Goal: Share content: Share content

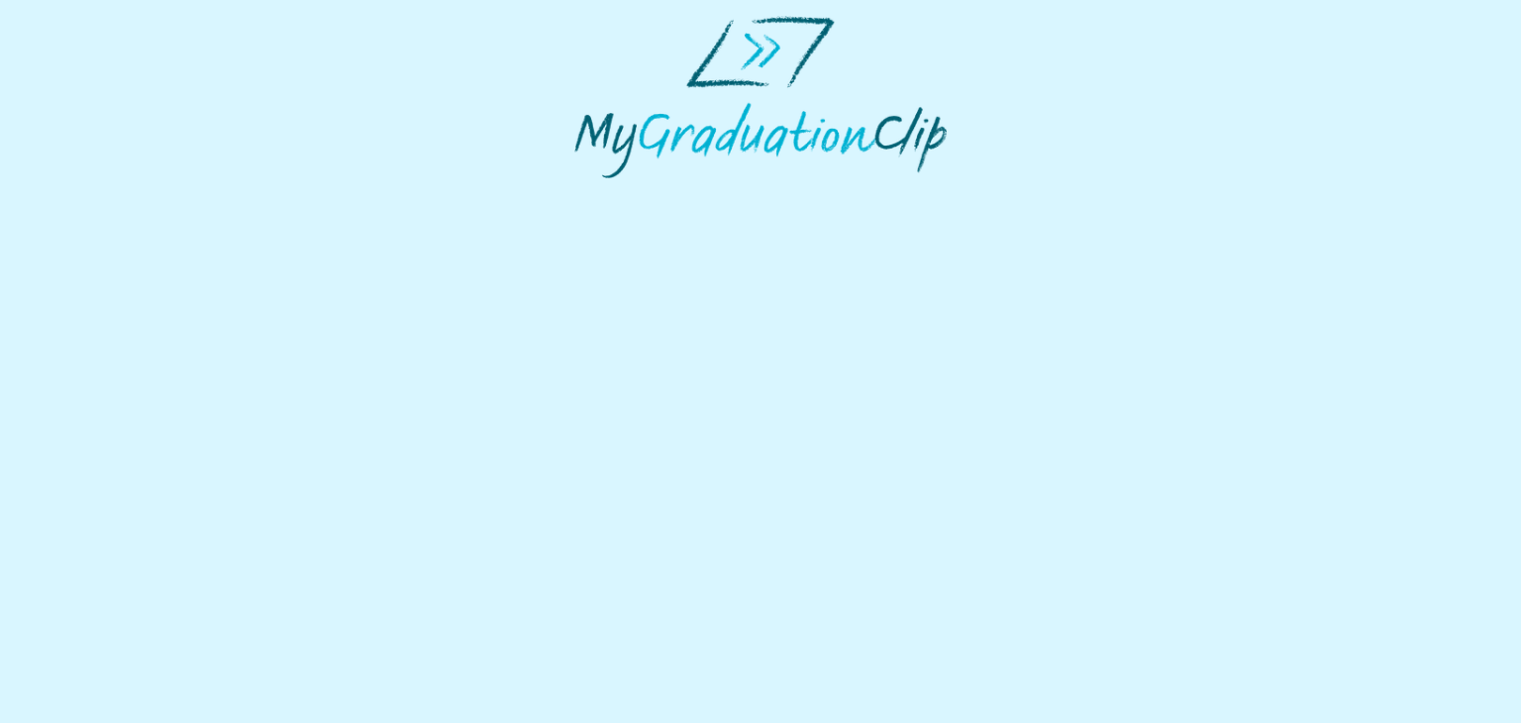
select select "**********"
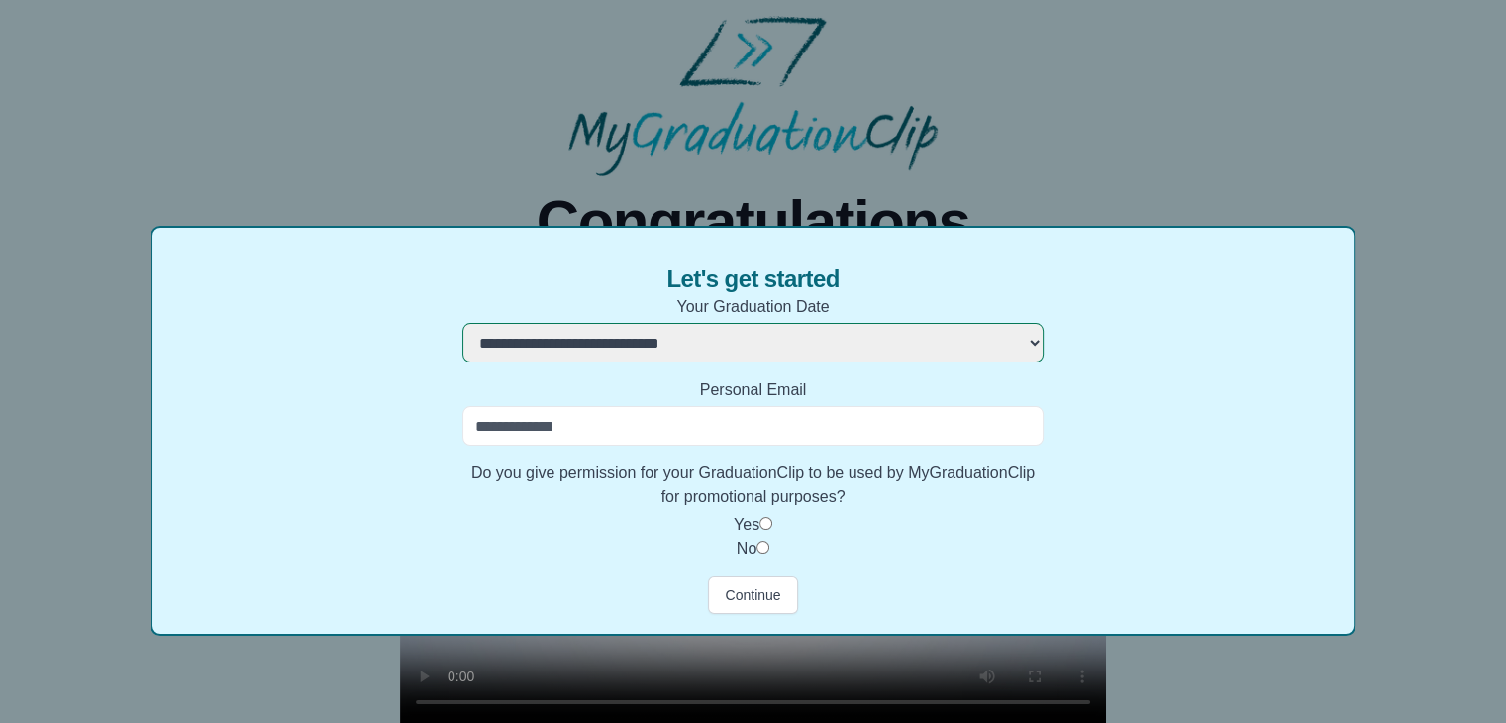
click at [808, 425] on input "Personal Email" at bounding box center [752, 426] width 580 height 40
type input "**********"
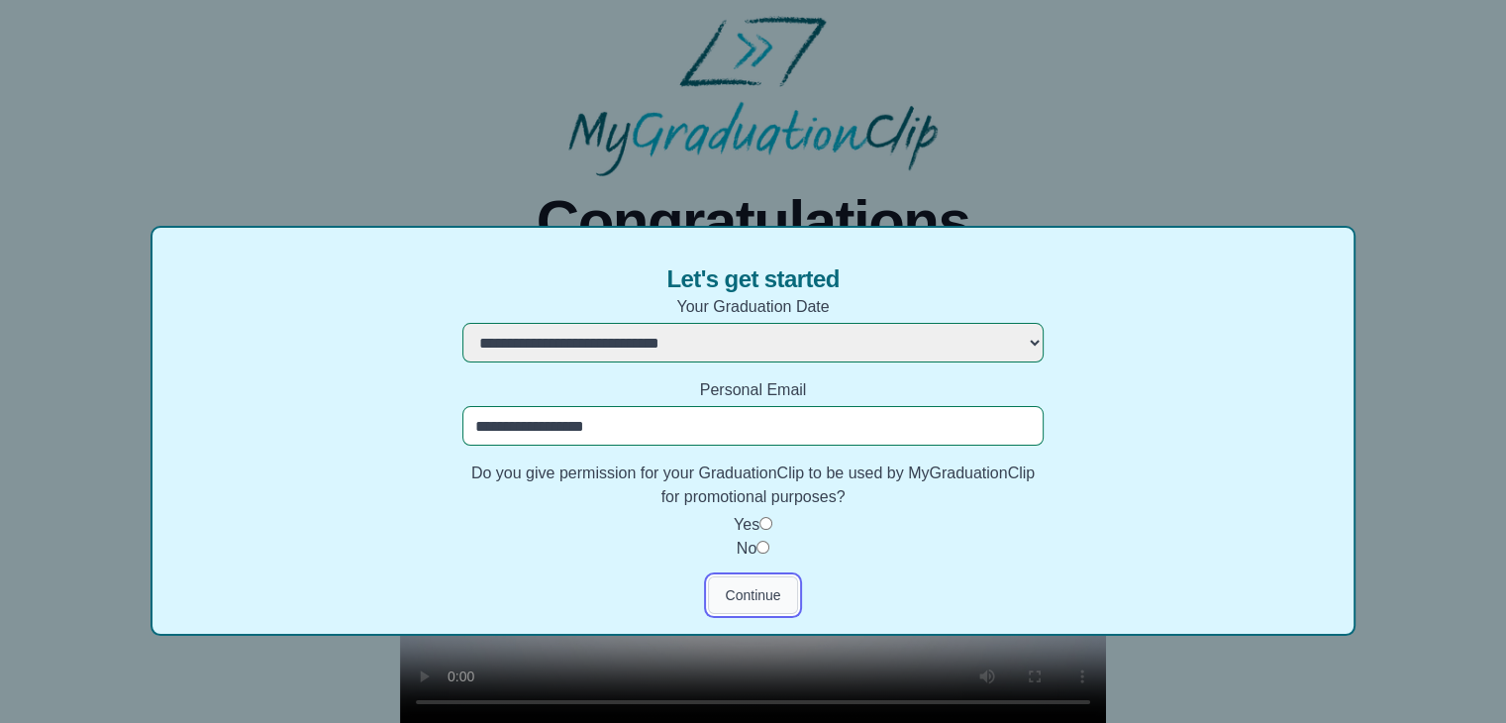
click at [738, 595] on button "Continue" at bounding box center [752, 595] width 89 height 38
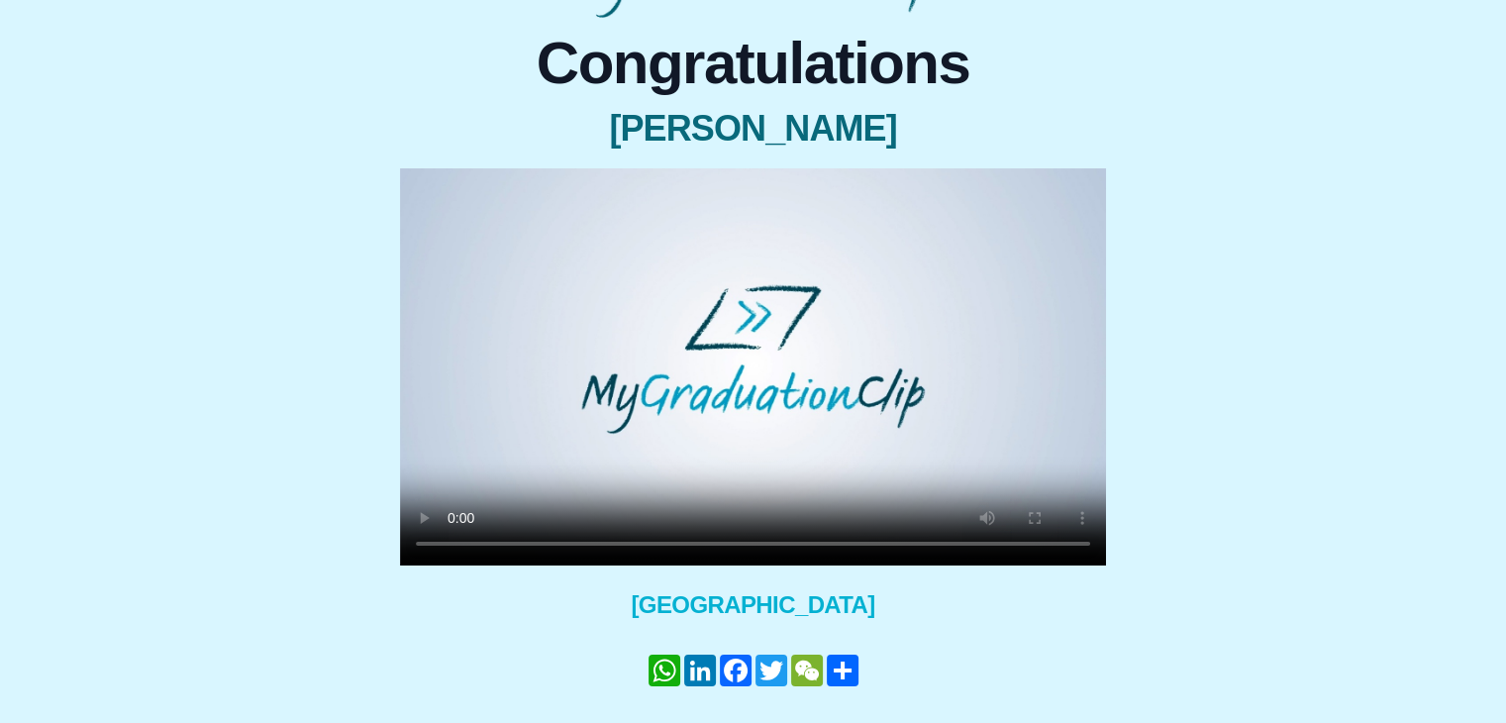
scroll to position [220, 0]
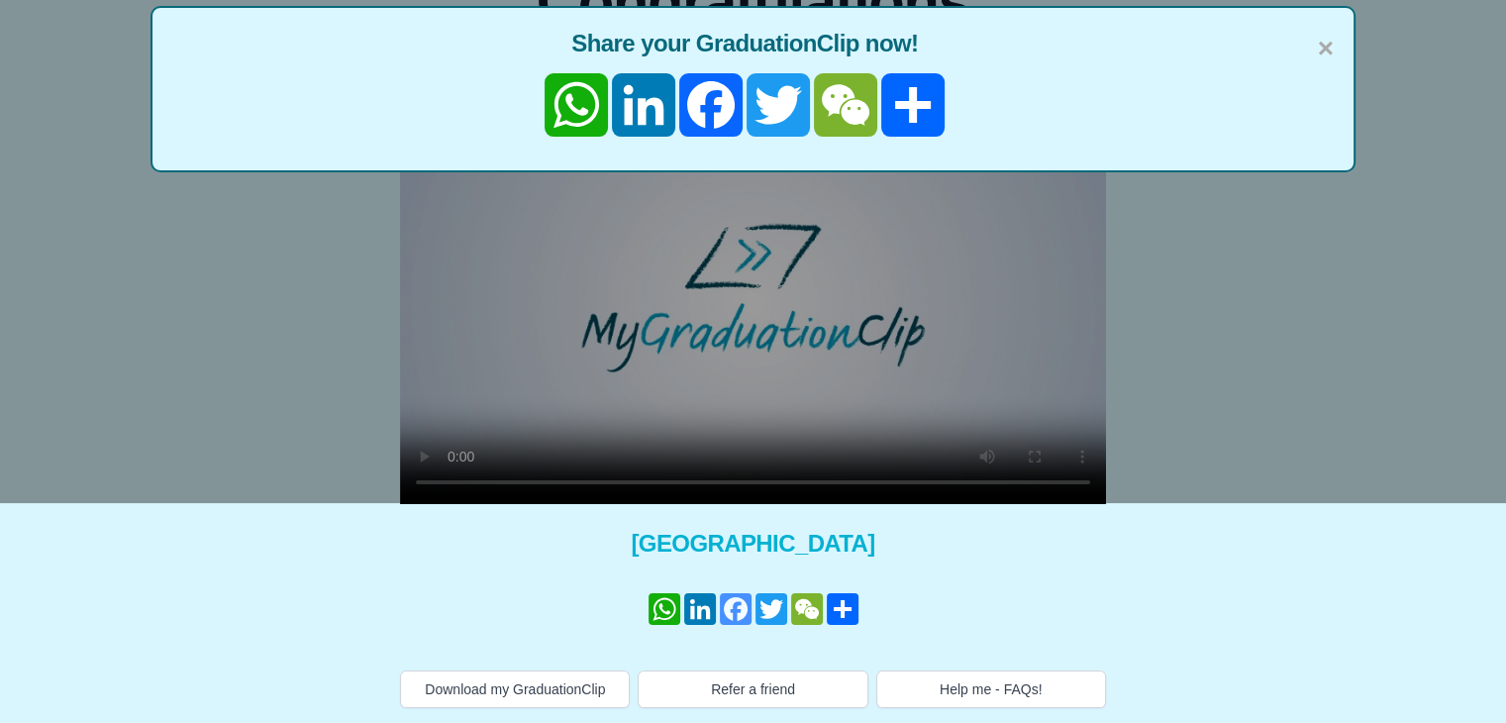
click at [741, 607] on link "Facebook" at bounding box center [736, 609] width 36 height 32
click at [844, 611] on link "Share" at bounding box center [843, 609] width 36 height 32
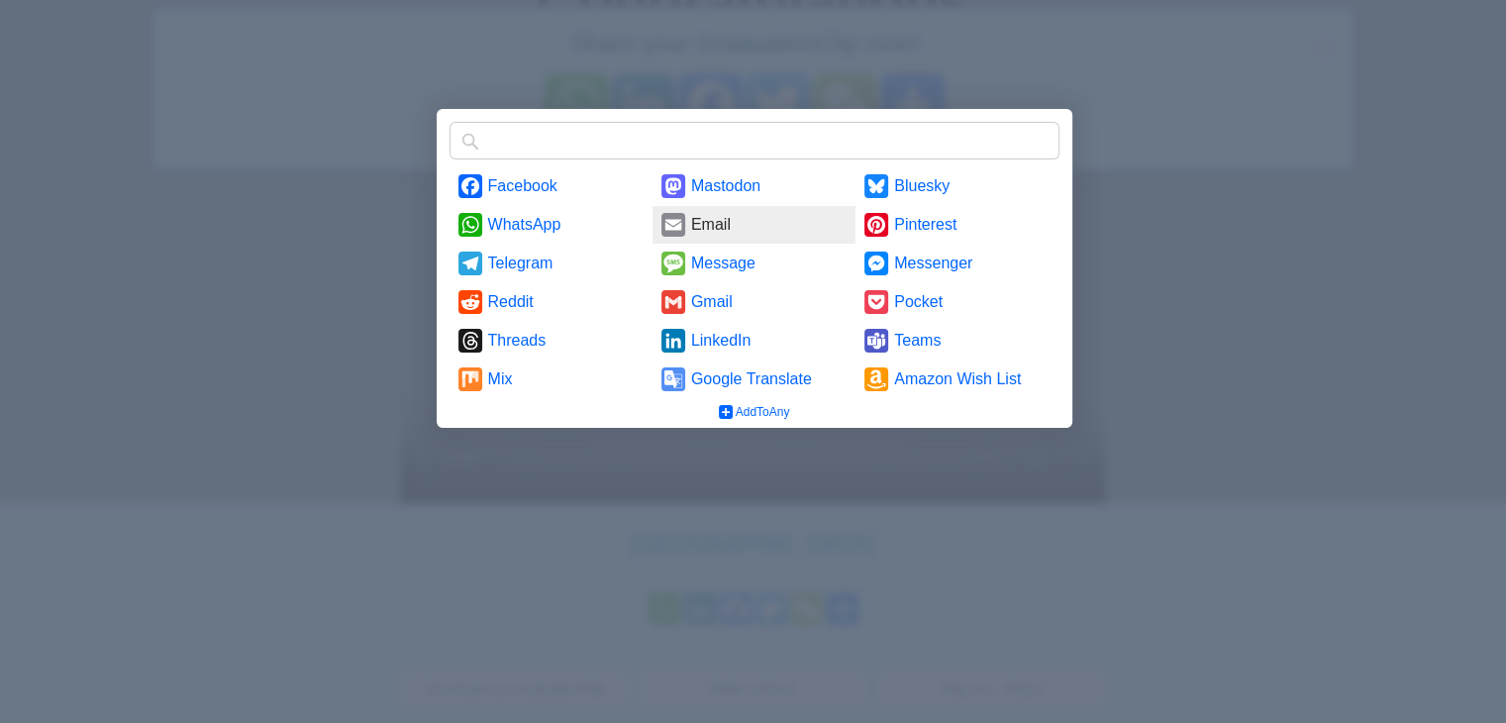
click at [737, 219] on link "Email" at bounding box center [754, 225] width 203 height 38
click at [698, 302] on link "Gmail" at bounding box center [754, 302] width 203 height 38
click at [211, 230] on div at bounding box center [753, 361] width 1506 height 723
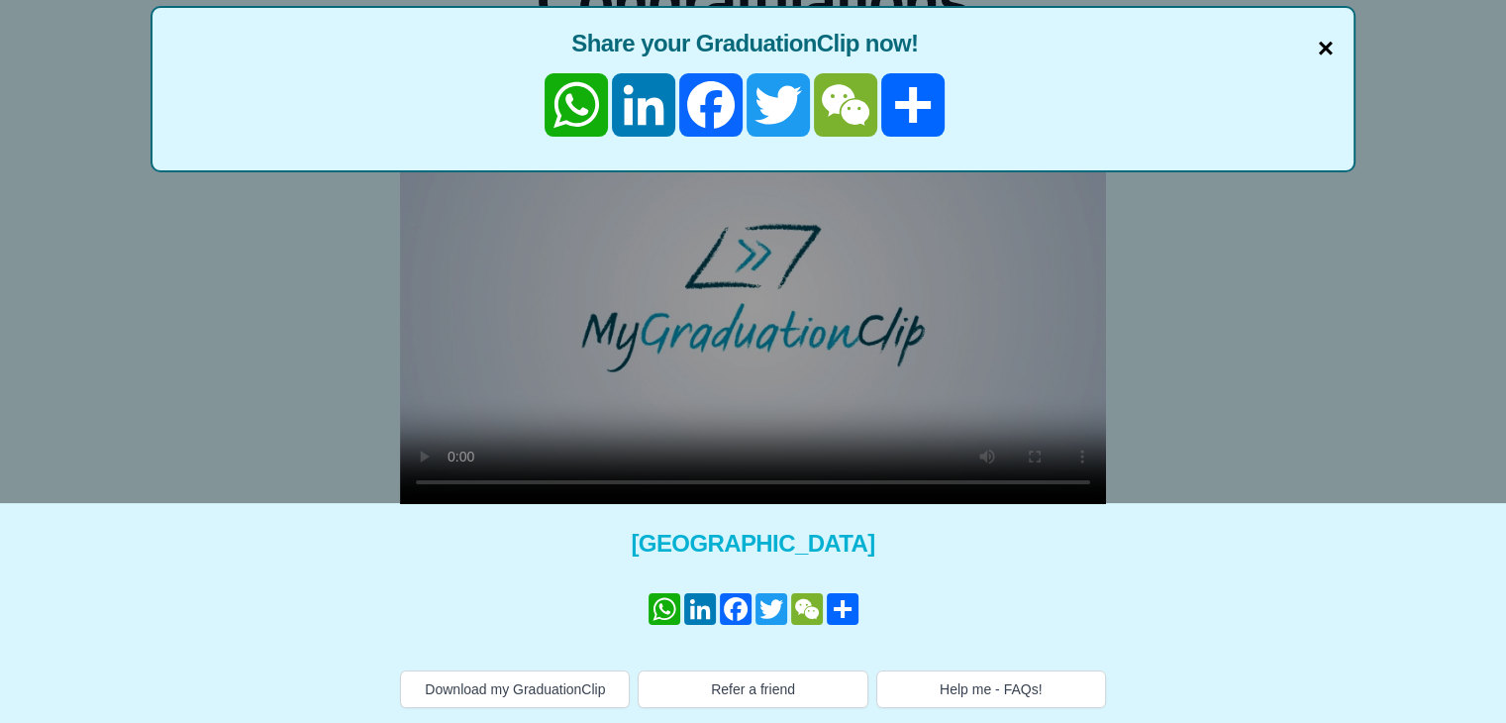
click at [1327, 49] on span "×" at bounding box center [1326, 49] width 16 height 42
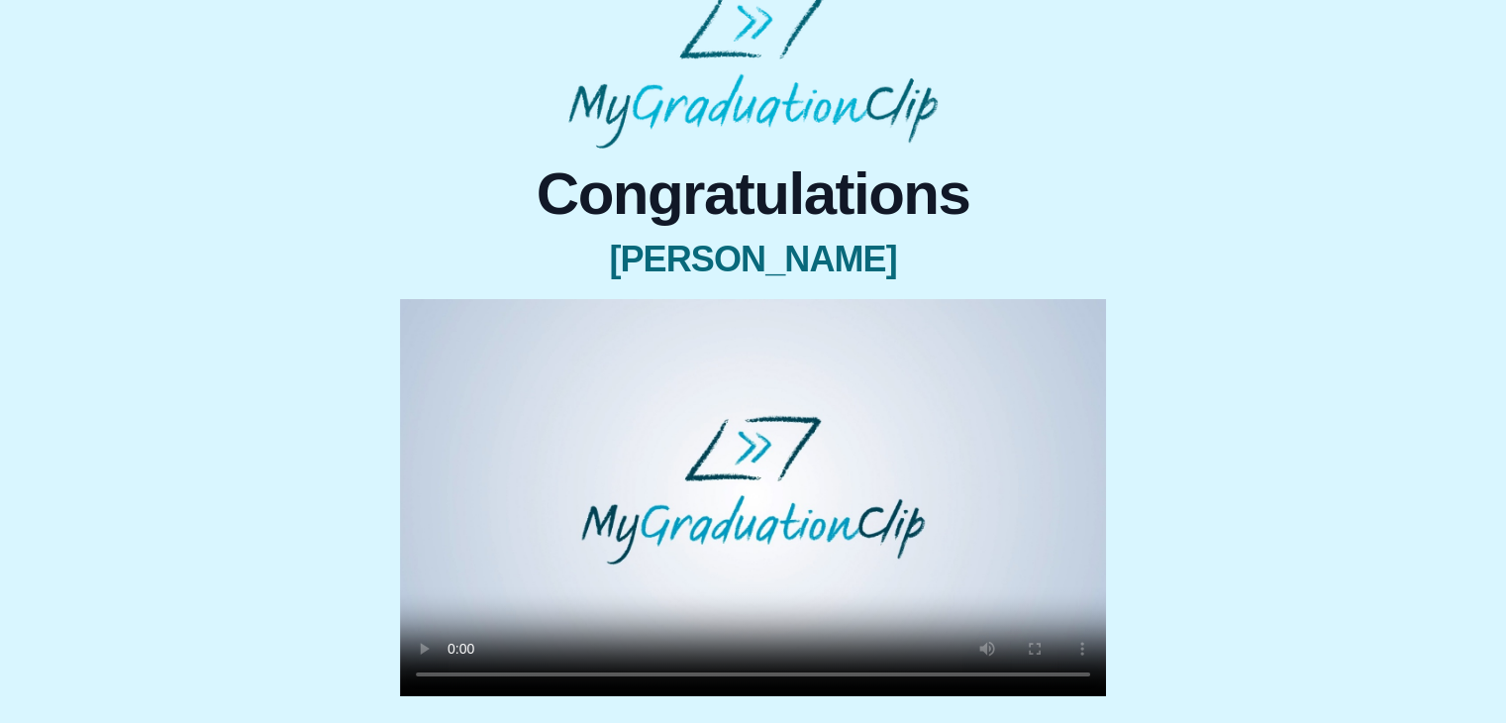
scroll to position [22, 0]
